Goal: Transaction & Acquisition: Obtain resource

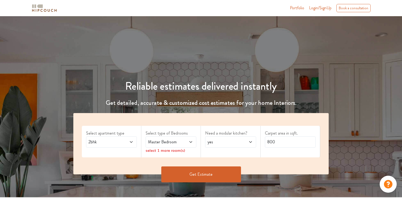
scroll to position [53, 0]
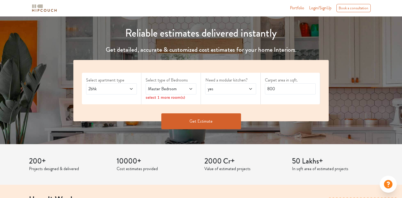
click at [133, 89] on icon at bounding box center [131, 89] width 4 height 4
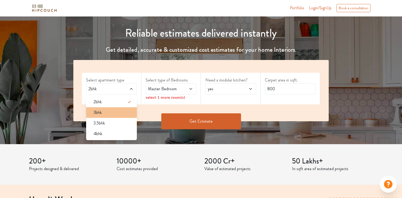
click at [133, 112] on div "3bhk" at bounding box center [113, 112] width 48 height 6
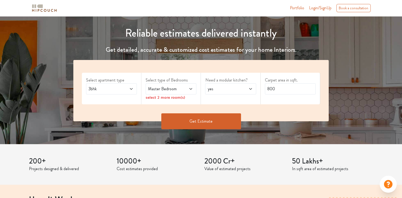
click at [189, 91] on span at bounding box center [186, 89] width 11 height 6
click at [183, 92] on span at bounding box center [186, 89] width 11 height 6
click at [186, 92] on div "Master Bedroom" at bounding box center [170, 88] width 51 height 11
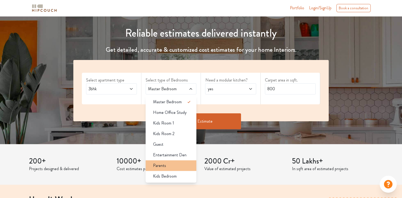
click at [178, 169] on li "Parents" at bounding box center [170, 165] width 51 height 11
click at [178, 143] on div "Guest" at bounding box center [173, 144] width 48 height 6
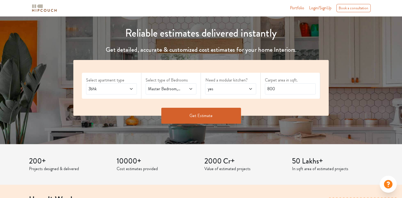
click at [230, 92] on span "yes" at bounding box center [223, 89] width 34 height 6
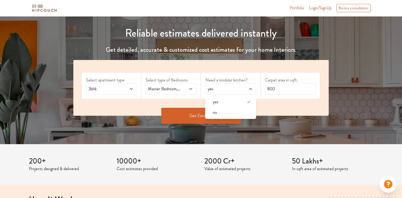
click at [230, 92] on span "yes" at bounding box center [223, 89] width 34 height 6
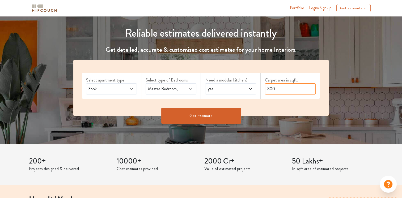
click at [283, 92] on input "800" at bounding box center [290, 88] width 51 height 11
drag, startPoint x: 278, startPoint y: 88, endPoint x: 260, endPoint y: 92, distance: 18.4
click at [260, 92] on div "Select apartment type 3bhk Select type of Bedrooms Master Bedroom,Guest,Parents…" at bounding box center [200, 88] width 255 height 56
type input "1700"
click at [218, 116] on button "Get Estimate" at bounding box center [201, 116] width 80 height 16
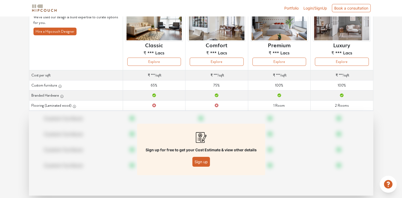
scroll to position [53, 0]
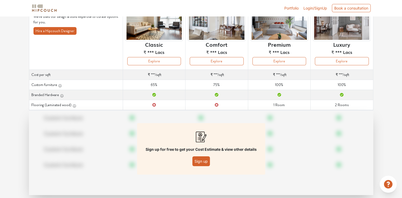
click at [194, 159] on button "Sign up" at bounding box center [201, 161] width 18 height 10
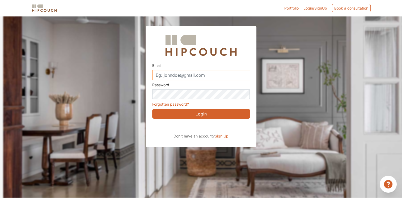
click at [171, 76] on input "Email" at bounding box center [201, 75] width 98 height 10
type input "aranushkagoyal@gmail.com"
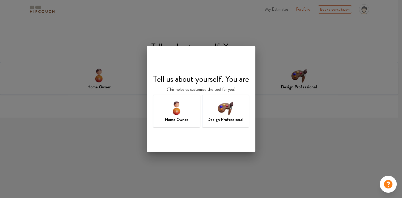
click at [186, 114] on div "Home Owner" at bounding box center [176, 111] width 47 height 33
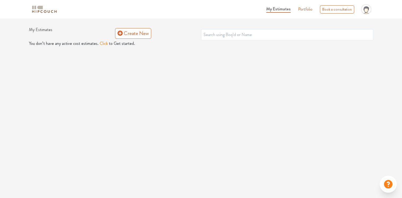
click at [103, 43] on button "Click" at bounding box center [104, 43] width 8 height 6
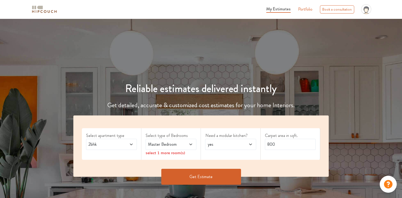
click at [131, 141] on span at bounding box center [127, 144] width 11 height 6
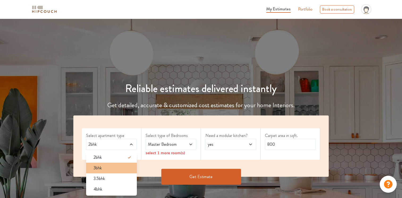
click at [120, 166] on div "3bhk" at bounding box center [113, 168] width 48 height 6
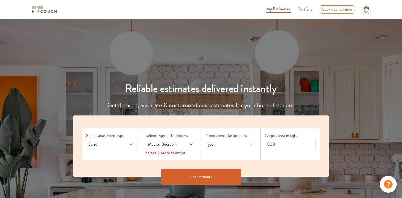
click at [191, 145] on icon at bounding box center [190, 144] width 4 height 4
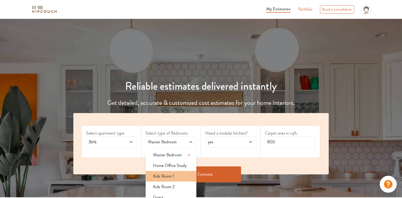
scroll to position [53, 0]
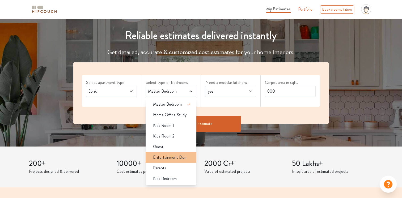
drag, startPoint x: 172, startPoint y: 166, endPoint x: 169, endPoint y: 155, distance: 11.6
click at [171, 163] on li "Parents" at bounding box center [170, 168] width 51 height 11
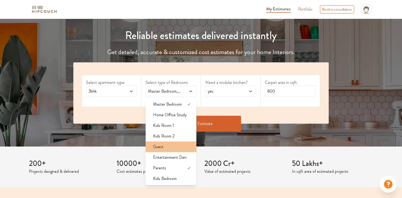
click at [166, 147] on div "Guest" at bounding box center [173, 147] width 48 height 6
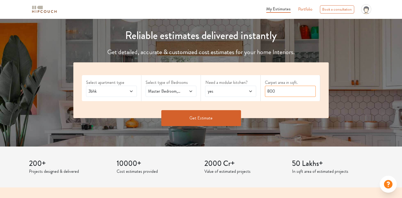
drag, startPoint x: 277, startPoint y: 92, endPoint x: 257, endPoint y: 93, distance: 19.7
click at [257, 93] on div "Select apartment type 3bhk Select type of Bedrooms Master Bedroom,Guest,Parents…" at bounding box center [200, 90] width 255 height 56
type input "1700"
click at [222, 115] on button "Get Estimate" at bounding box center [201, 118] width 80 height 16
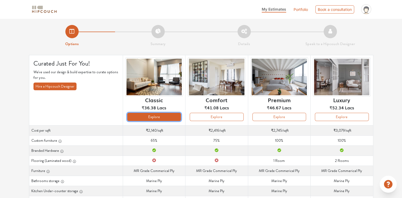
click at [165, 118] on button "Explore" at bounding box center [154, 117] width 54 height 8
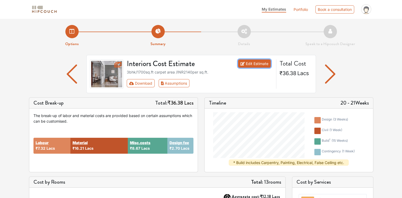
click at [252, 63] on link "Edit Estimate" at bounding box center [254, 63] width 33 height 8
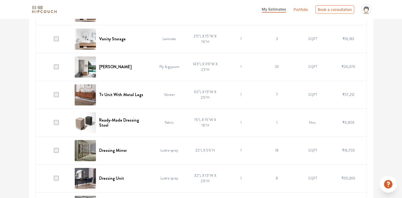
scroll to position [691, 0]
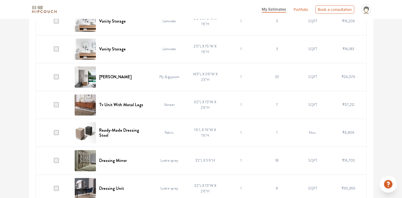
click at [166, 103] on td "Veneer" at bounding box center [169, 105] width 36 height 28
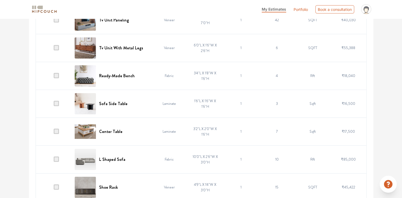
scroll to position [1560, 0]
